Goal: Use online tool/utility: Utilize a website feature to perform a specific function

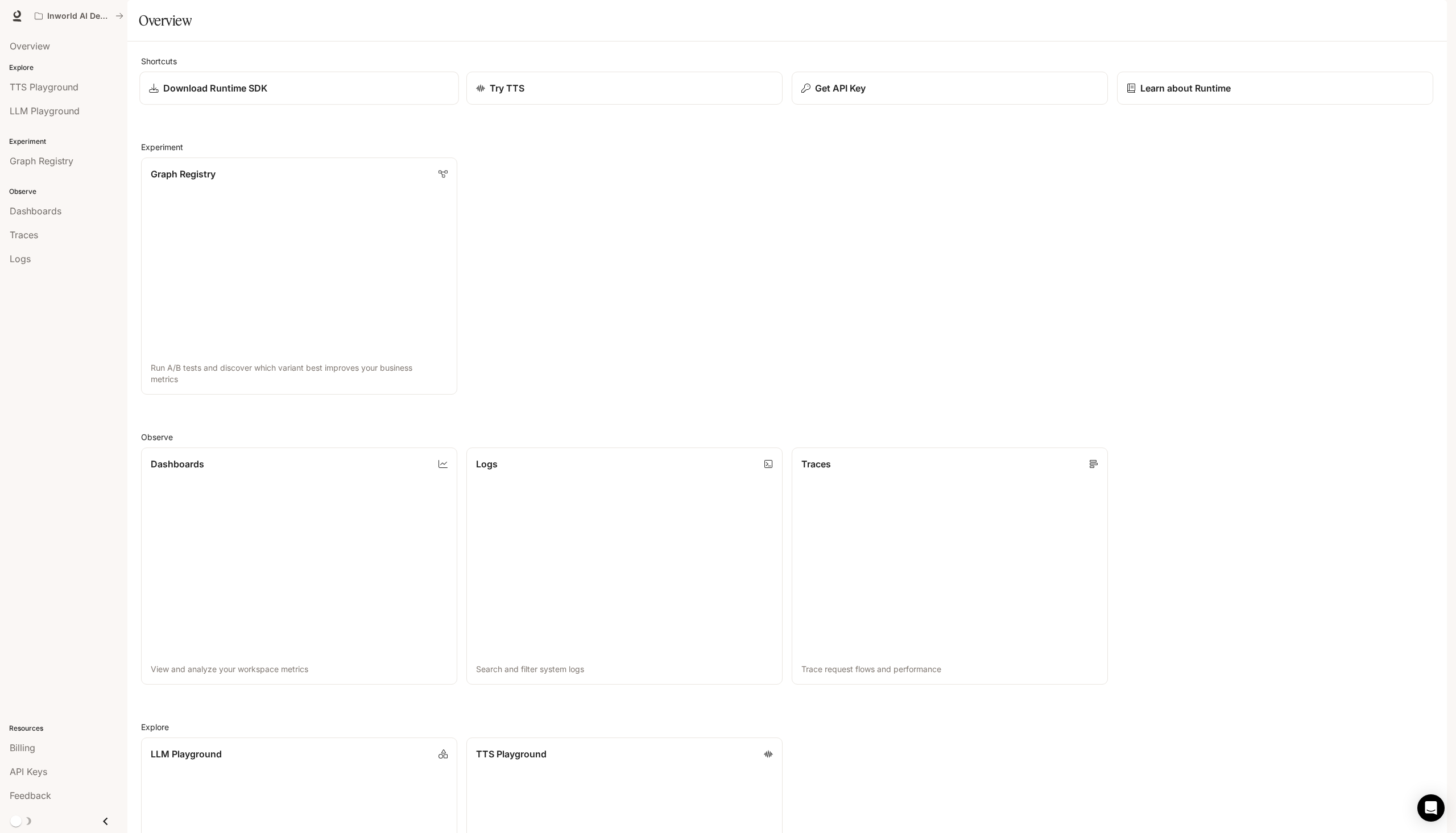
click at [395, 95] on div "Download Runtime SDK" at bounding box center [299, 88] width 300 height 13
click at [527, 95] on div "Try TTS" at bounding box center [624, 88] width 300 height 13
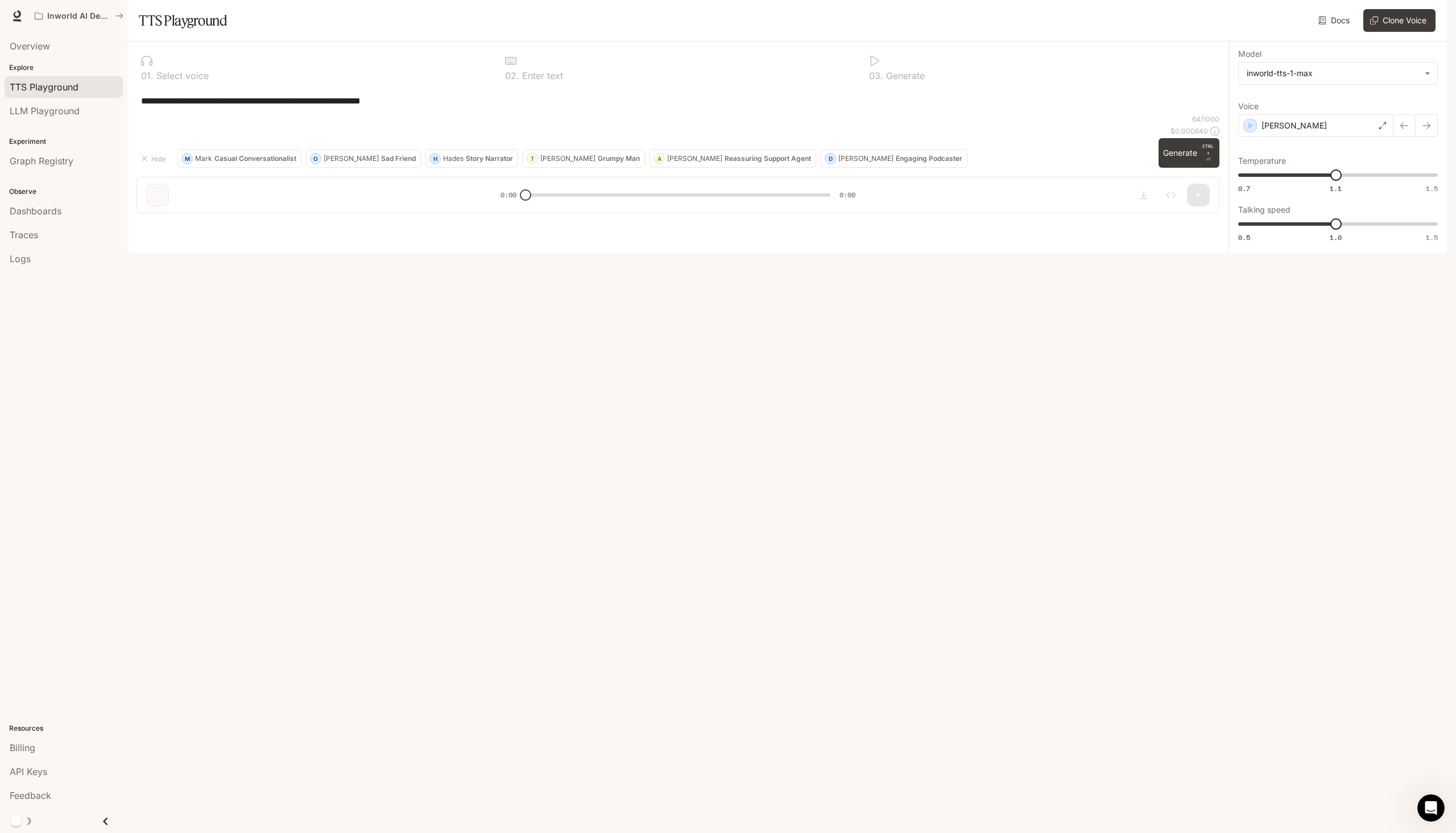
click at [205, 80] on p "Select voice" at bounding box center [181, 75] width 55 height 9
click at [140, 85] on div "0 1 . Select voice" at bounding box center [313, 67] width 355 height 34
click at [72, 107] on span "LLM Playground" at bounding box center [44, 111] width 70 height 13
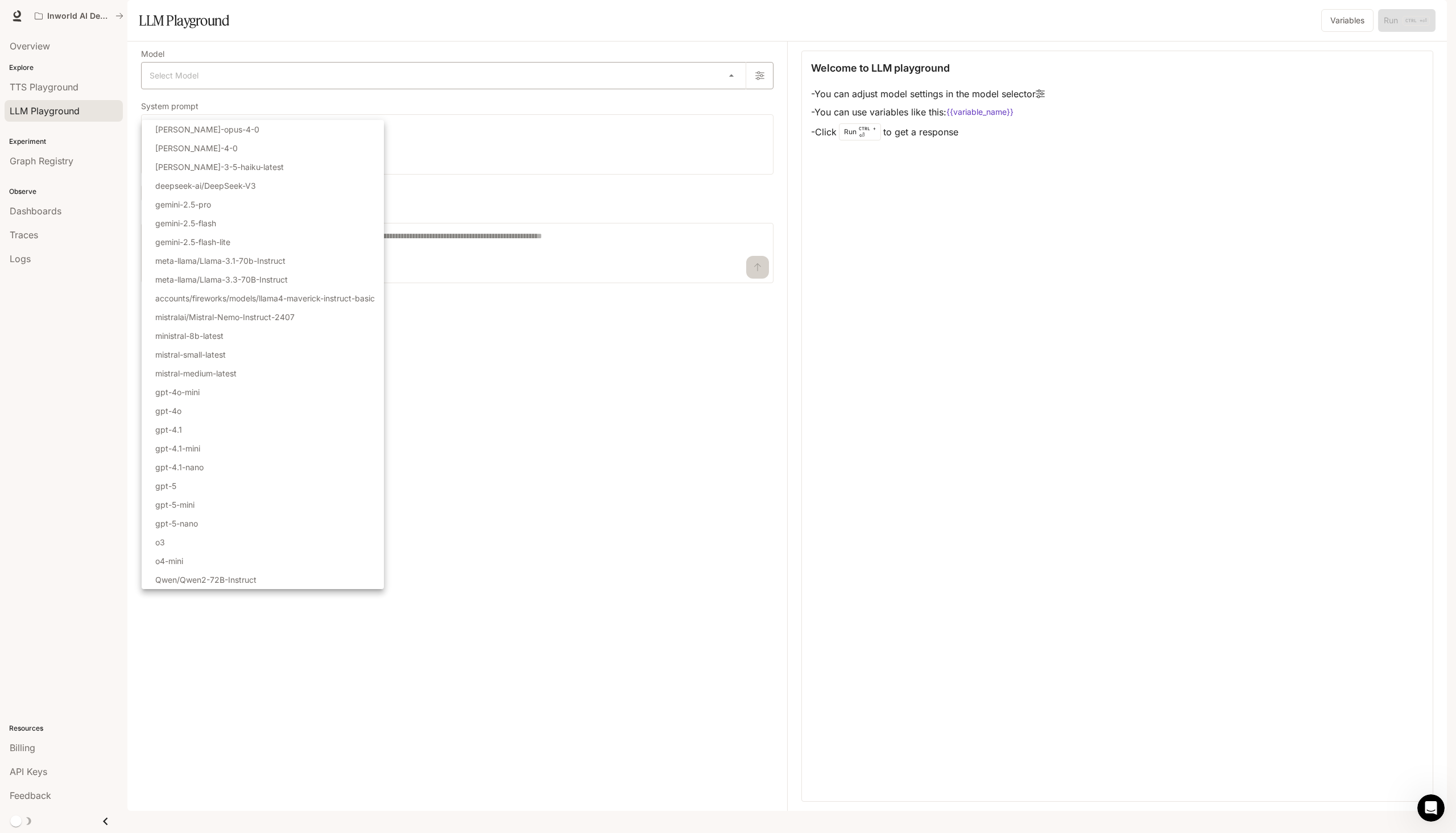
click at [216, 112] on body "Skip to main content Inworld AI Demos Runtime Runtime Documentation Documentati…" at bounding box center [728, 416] width 1456 height 833
click at [263, 223] on li "gemini-2.5-flash" at bounding box center [262, 223] width 242 height 19
type input "**********"
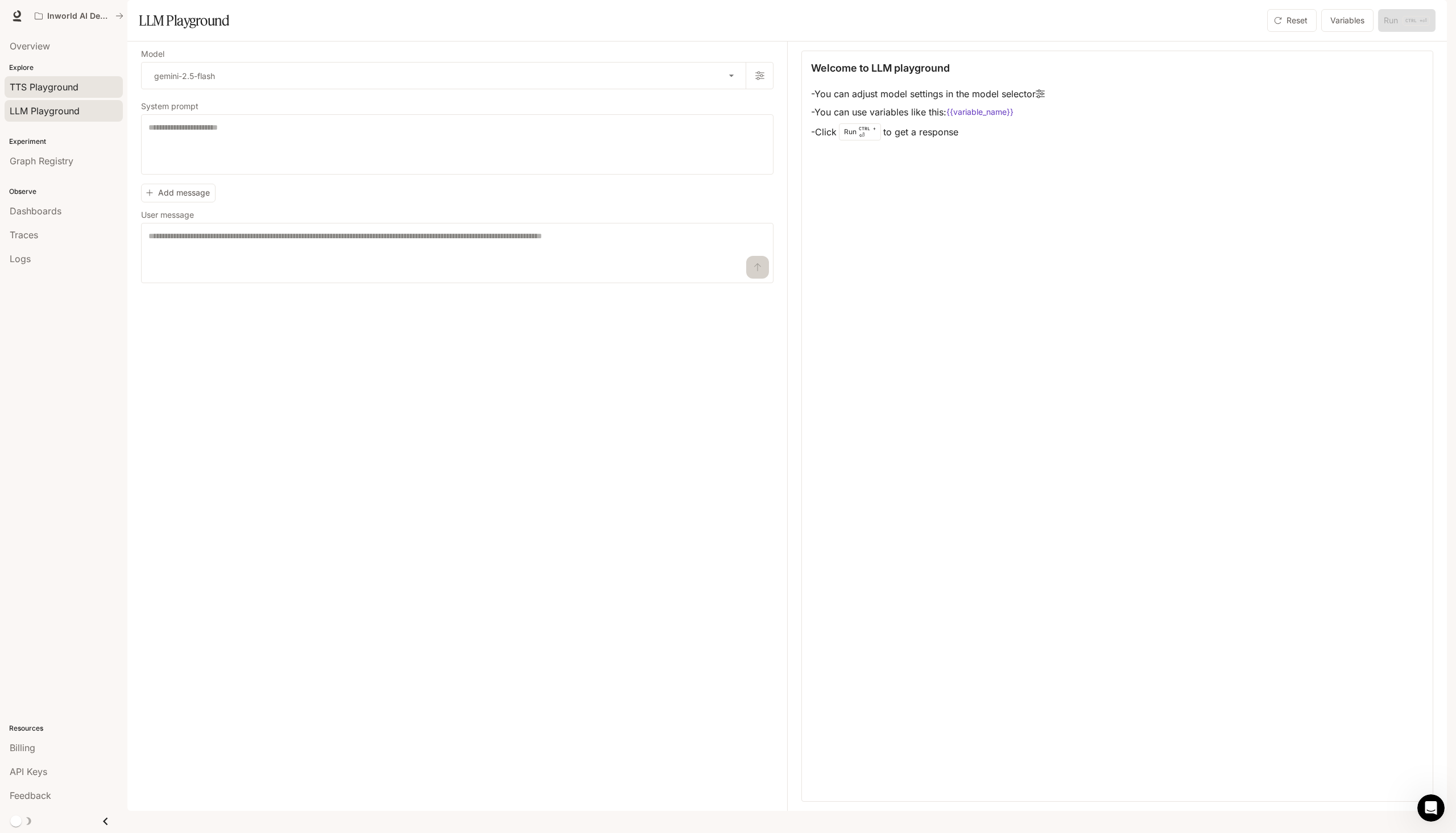
click at [87, 90] on div "TTS Playground" at bounding box center [63, 87] width 108 height 13
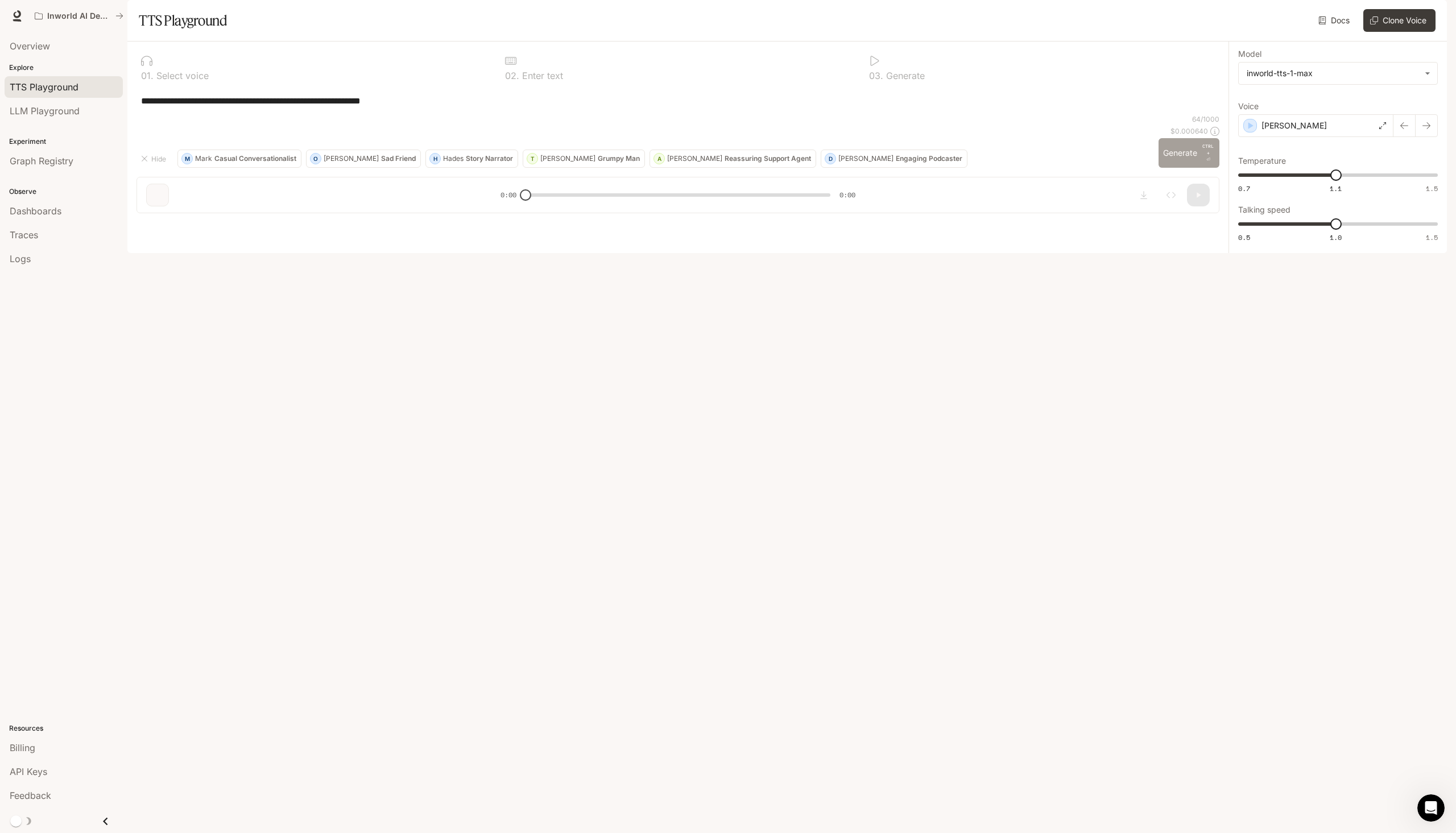
click at [1188, 168] on button "Generate CTRL + ⏎" at bounding box center [1188, 153] width 61 height 29
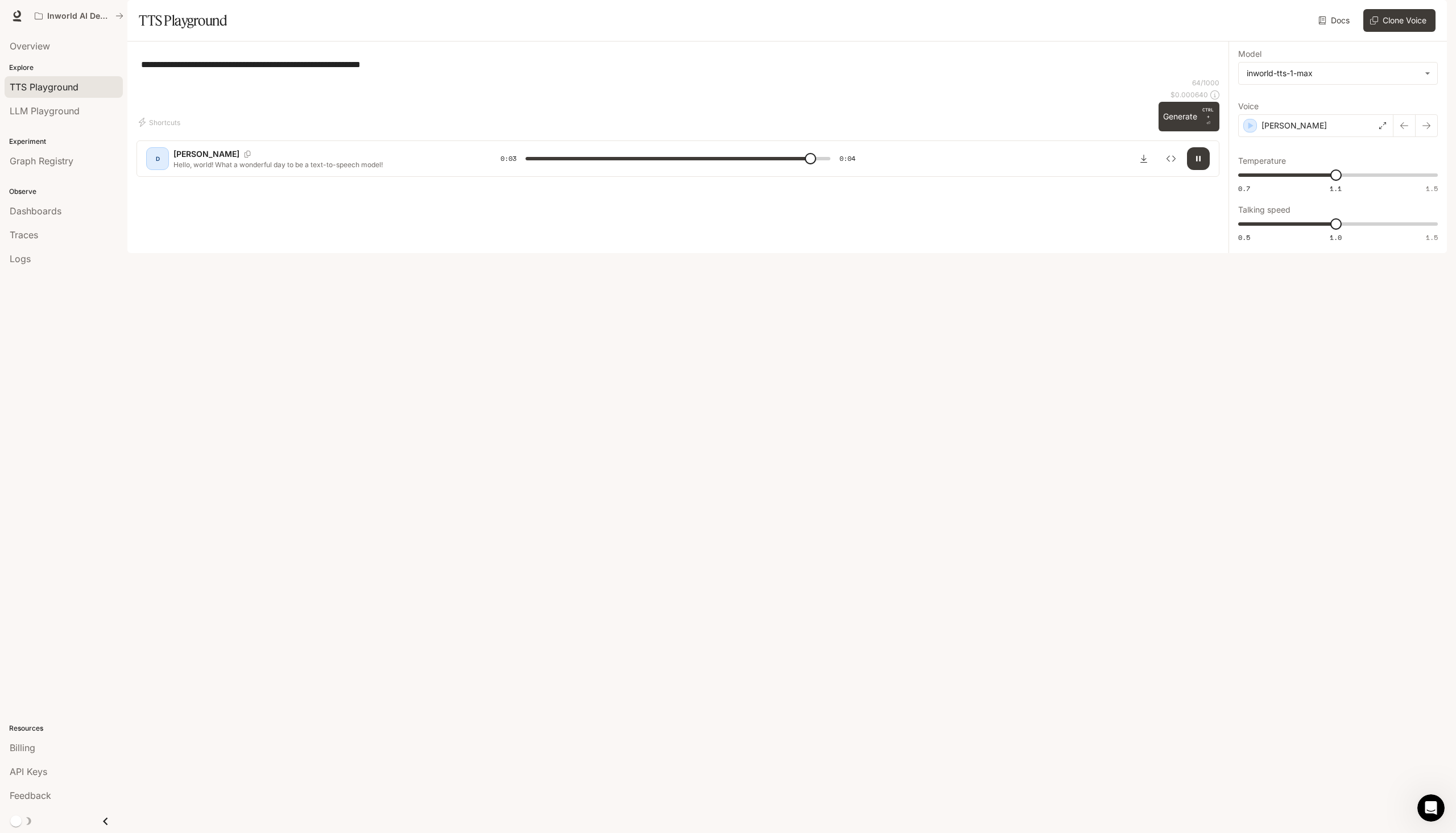
type input "*"
click at [65, 94] on link "TTS Playground" at bounding box center [63, 87] width 118 height 21
click at [33, 68] on p "Explore" at bounding box center [63, 67] width 128 height 10
click at [33, 159] on span "Graph Registry" at bounding box center [41, 161] width 63 height 13
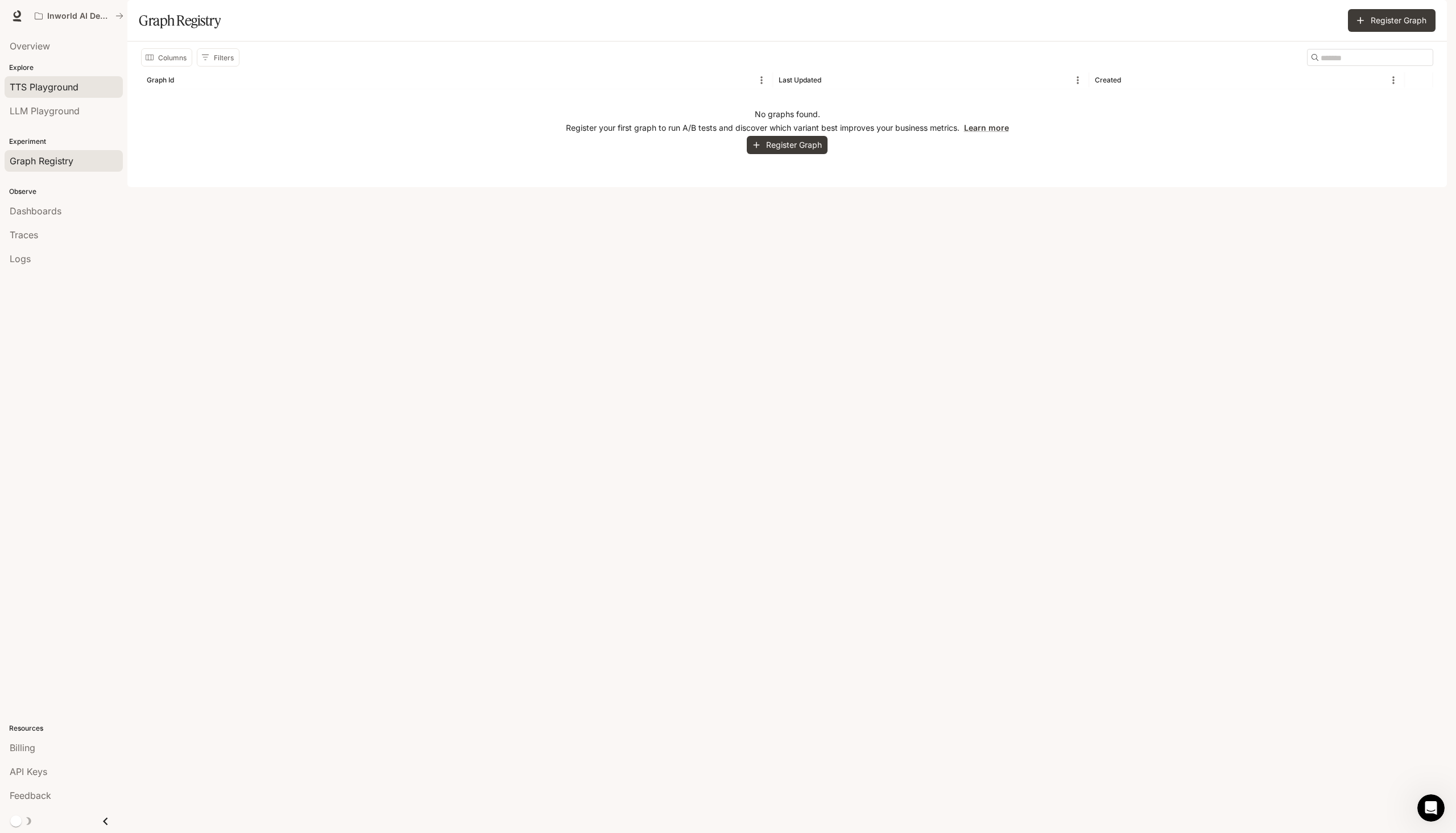
click at [46, 89] on span "TTS Playground" at bounding box center [43, 87] width 69 height 13
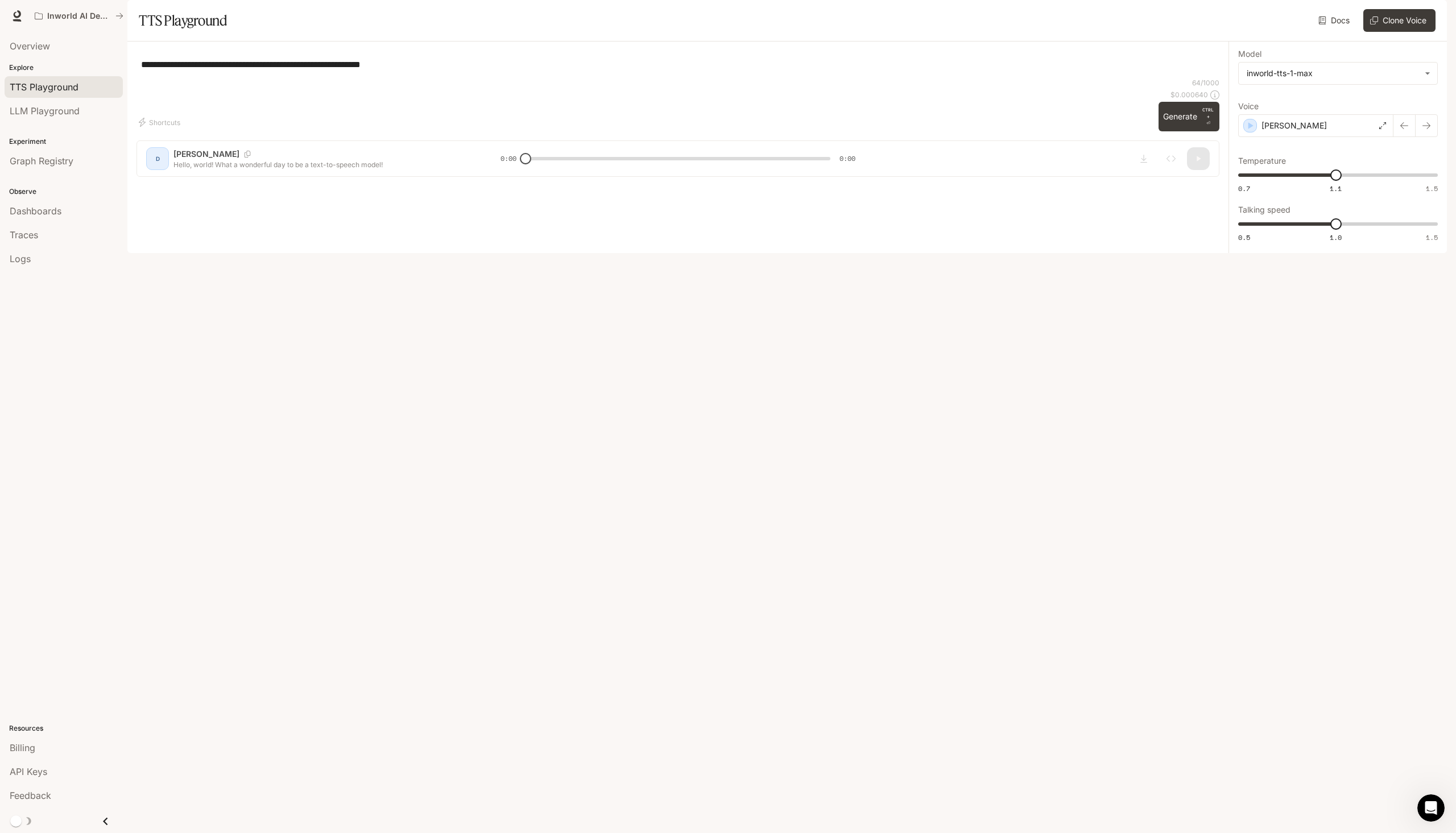
click at [166, 32] on h1 "TTS Playground" at bounding box center [183, 21] width 88 height 23
click at [53, 216] on span "Dashboards" at bounding box center [35, 211] width 51 height 13
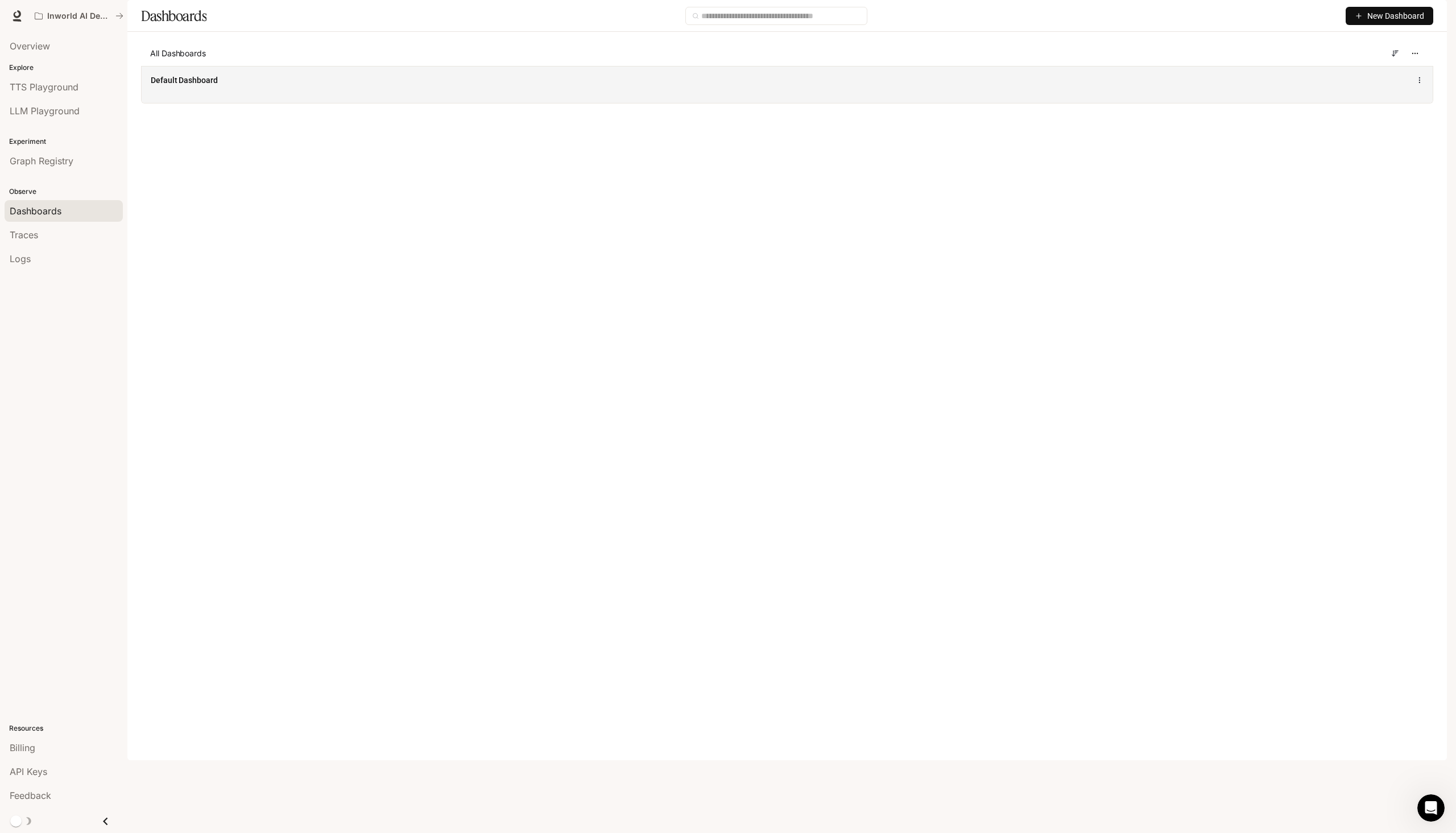
click at [201, 103] on div "Default Dashboard" at bounding box center [787, 84] width 1291 height 37
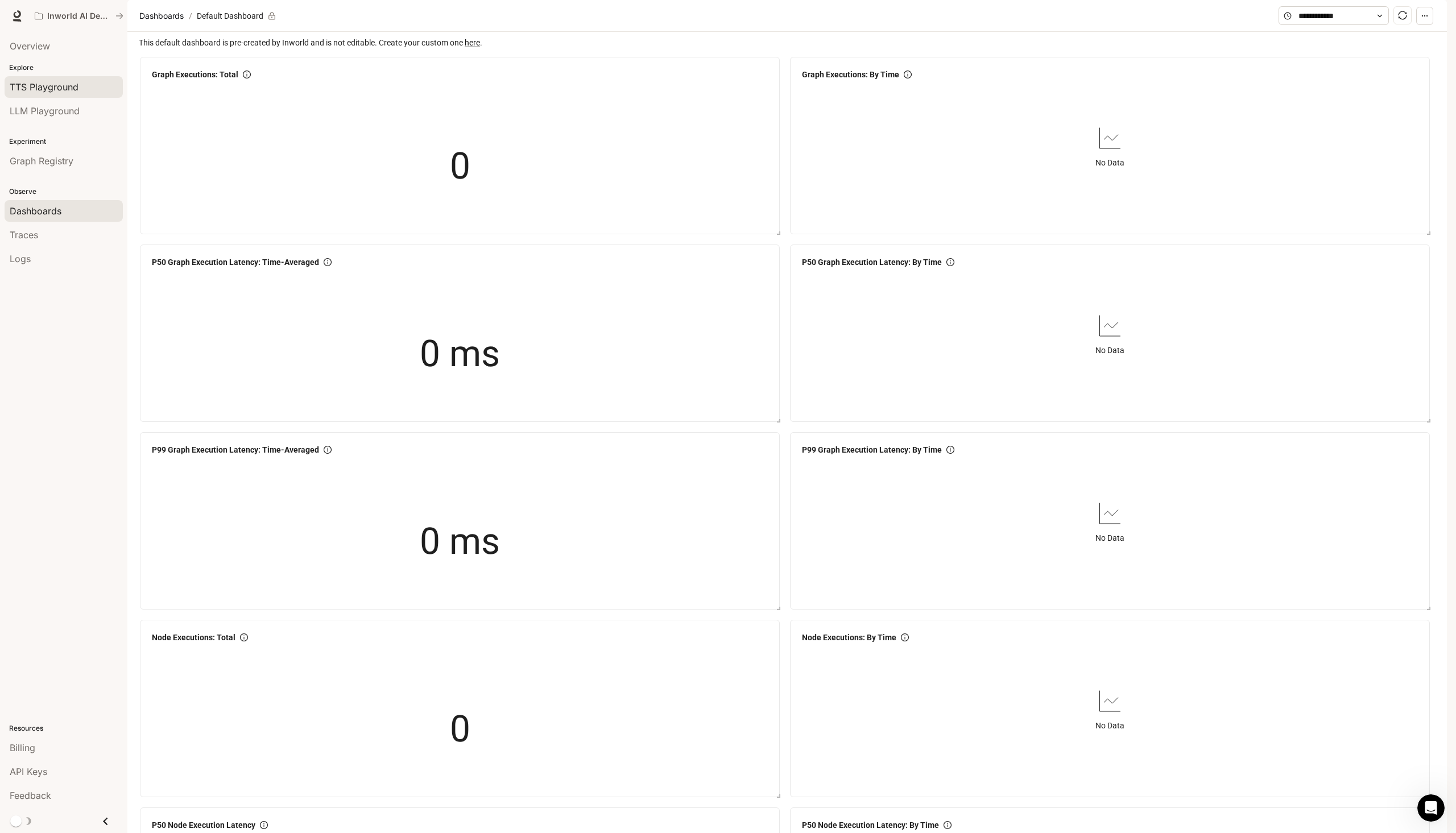
click at [81, 90] on div "TTS Playground" at bounding box center [63, 87] width 108 height 13
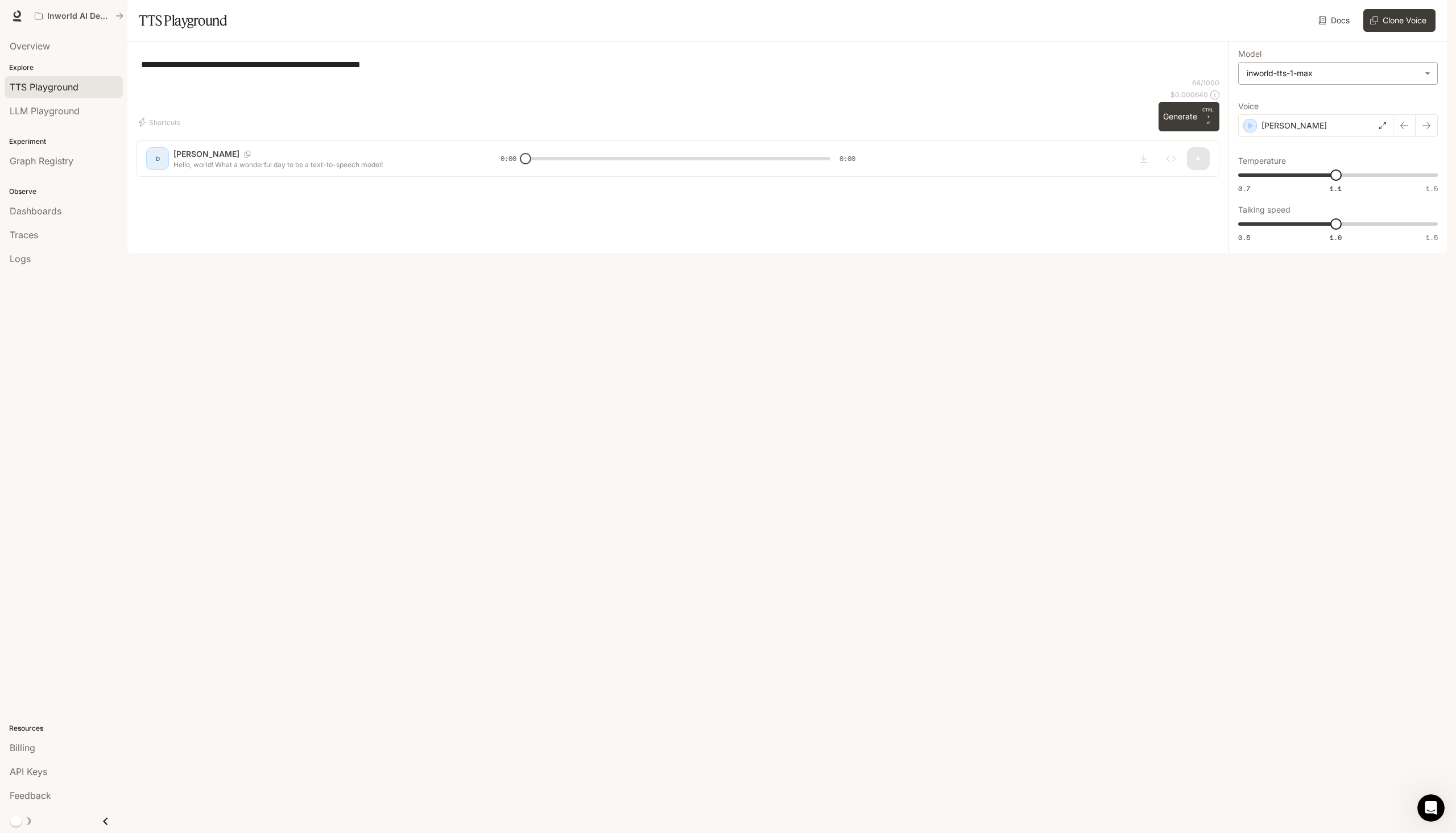
click at [1311, 108] on body "**********" at bounding box center [728, 416] width 1456 height 833
click at [1311, 108] on div at bounding box center [728, 416] width 1456 height 833
click at [1312, 137] on div "[PERSON_NAME]" at bounding box center [1316, 126] width 155 height 23
click at [1307, 92] on input "text" at bounding box center [1338, 86] width 199 height 11
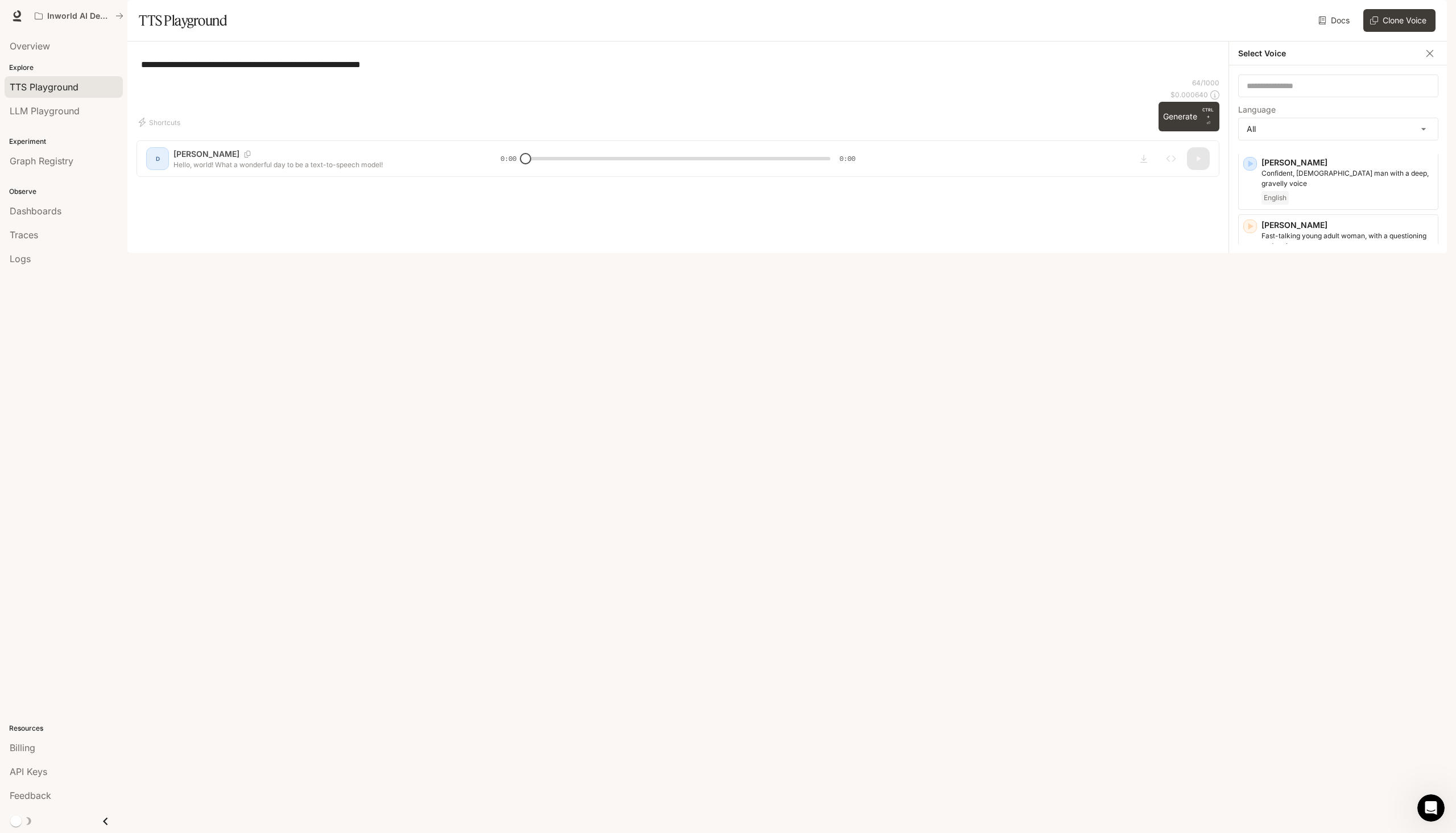
click at [1088, 78] on div "**********" at bounding box center [677, 64] width 1083 height 27
click at [1380, 32] on button "Clone Voice" at bounding box center [1399, 21] width 72 height 23
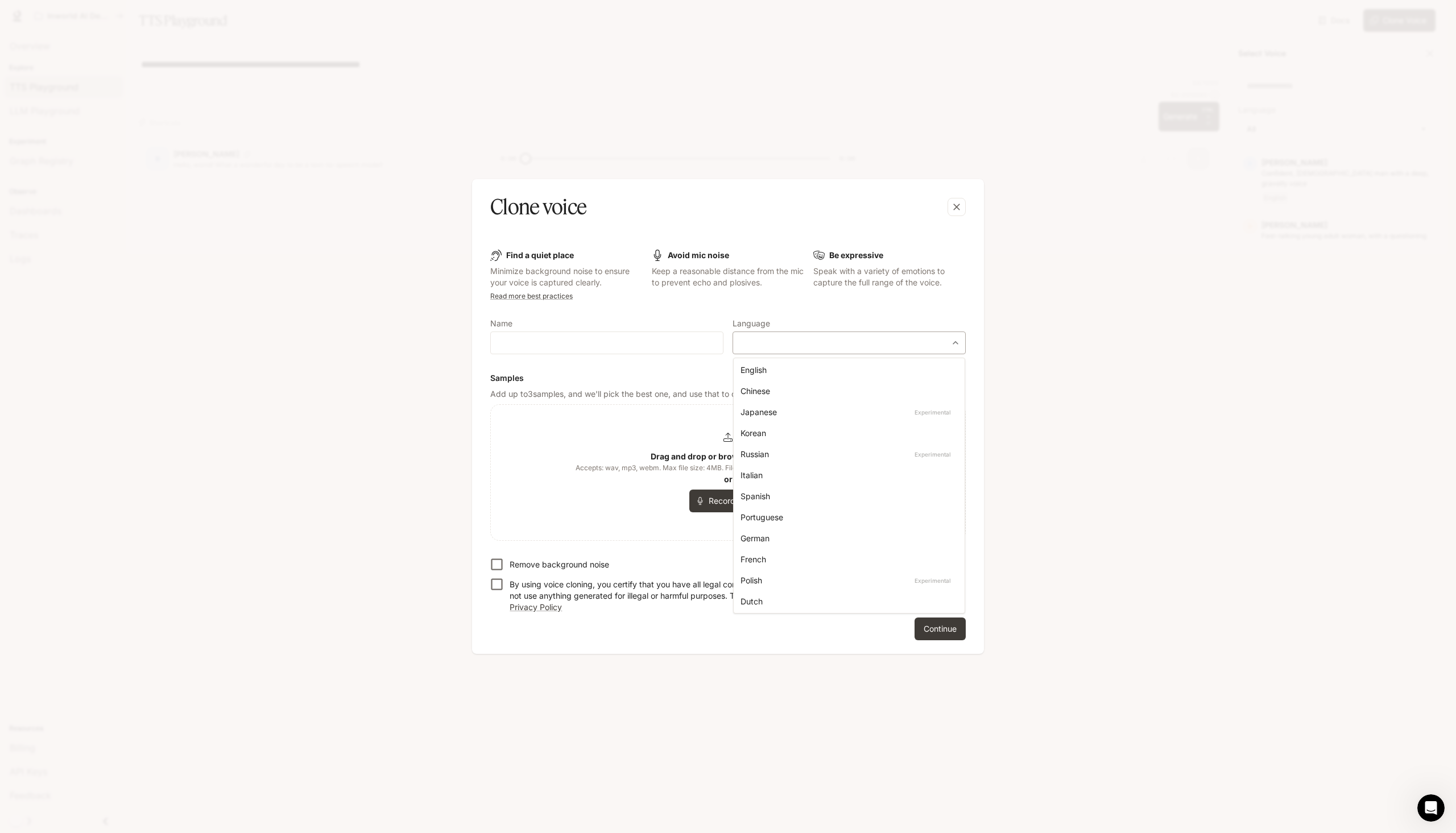
click at [952, 339] on body "**********" at bounding box center [728, 416] width 1456 height 833
click at [636, 614] on div at bounding box center [728, 416] width 1456 height 833
click at [954, 208] on icon "button" at bounding box center [956, 206] width 11 height 11
